Goal: Register for event/course

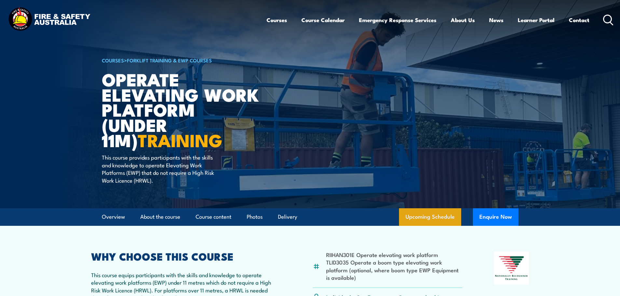
click at [446, 220] on link "Upcoming Schedule" at bounding box center [430, 217] width 62 height 18
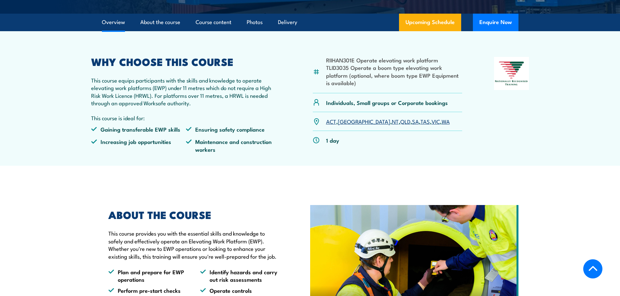
scroll to position [1012, 0]
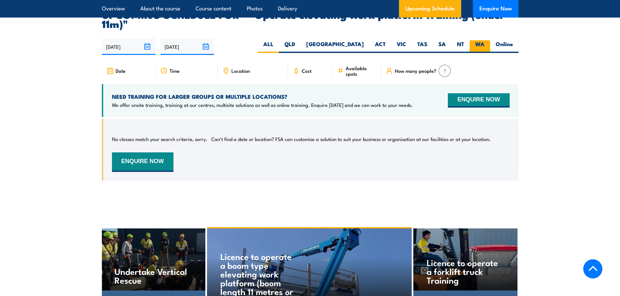
click at [486, 40] on label "WA" at bounding box center [479, 46] width 20 height 13
click at [486, 40] on input "WA" at bounding box center [486, 42] width 4 height 4
radio input "true"
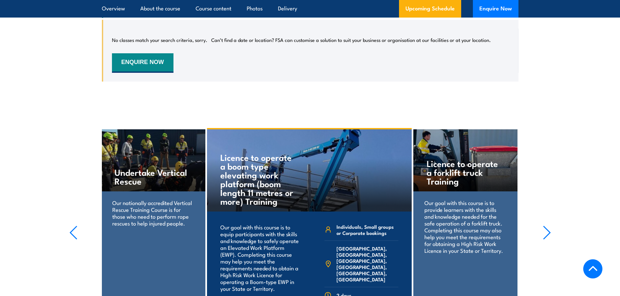
scroll to position [1107, 0]
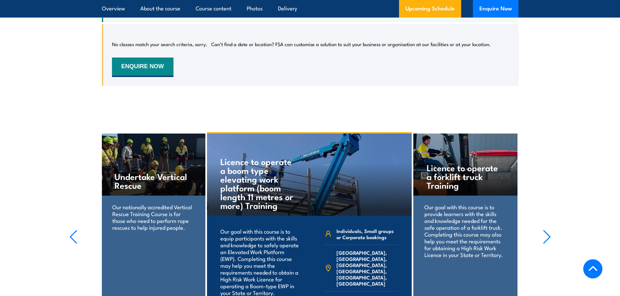
click at [74, 230] on icon "button" at bounding box center [73, 237] width 8 height 14
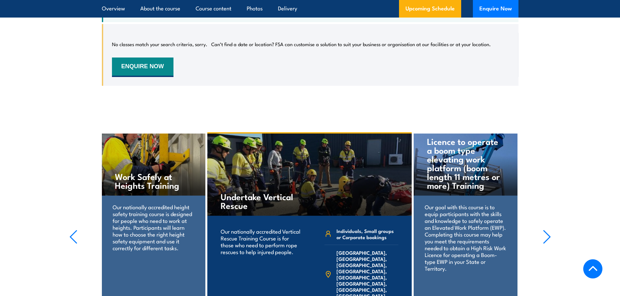
click at [458, 163] on h4 "Licence to operate a boom type elevating work platform (boom length 11 metres o…" at bounding box center [465, 163] width 77 height 53
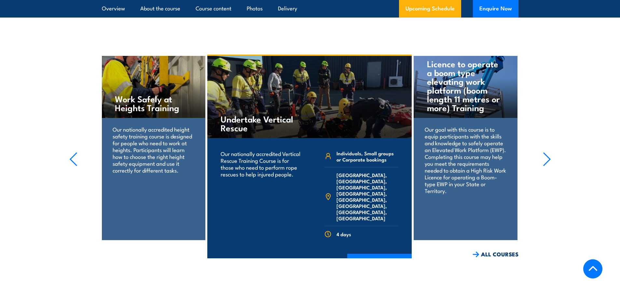
scroll to position [1187, 0]
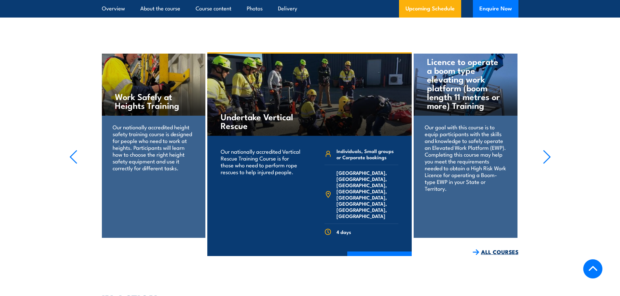
click at [487, 248] on link "ALL COURSES" at bounding box center [495, 251] width 46 height 7
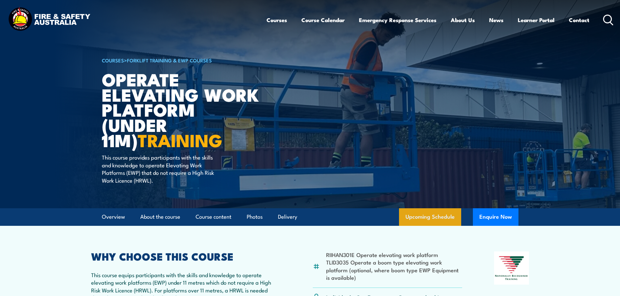
click at [442, 215] on link "Upcoming Schedule" at bounding box center [430, 217] width 62 height 18
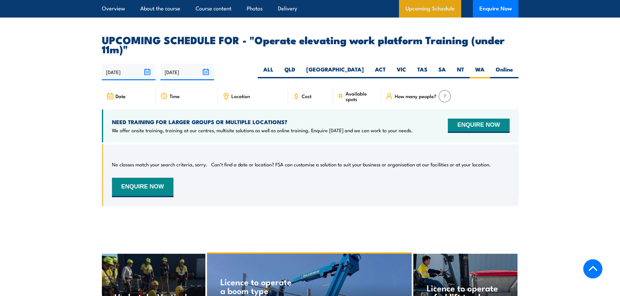
scroll to position [1012, 0]
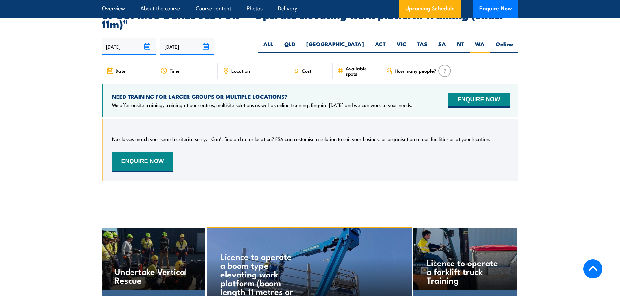
click at [119, 68] on span "Date" at bounding box center [120, 71] width 10 height 6
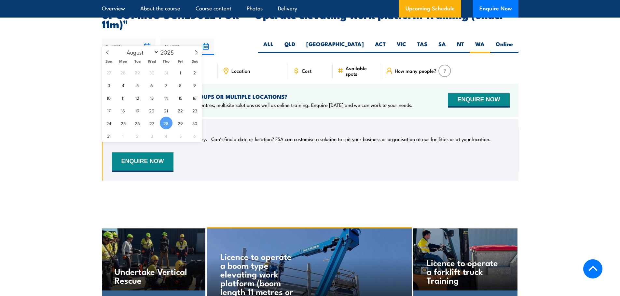
click at [126, 40] on input "[DATE]" at bounding box center [129, 46] width 54 height 17
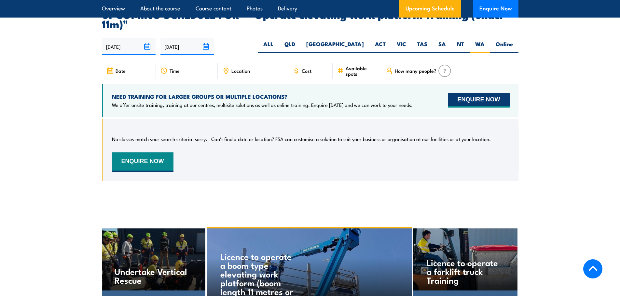
click at [465, 93] on button "ENQUIRE NOW" at bounding box center [478, 100] width 61 height 14
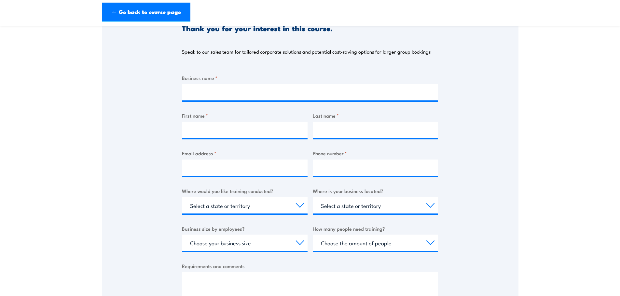
scroll to position [74, 0]
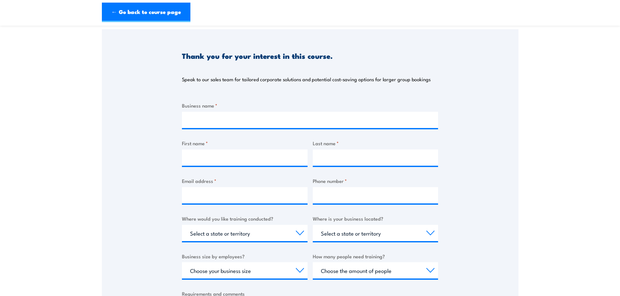
click at [207, 109] on label "Business name *" at bounding box center [310, 105] width 256 height 7
click at [207, 112] on input "Business name *" at bounding box center [310, 120] width 256 height 16
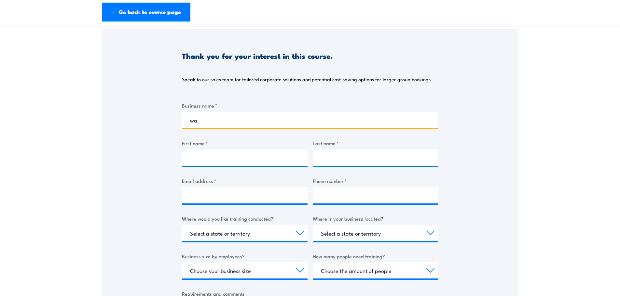
type input "w"
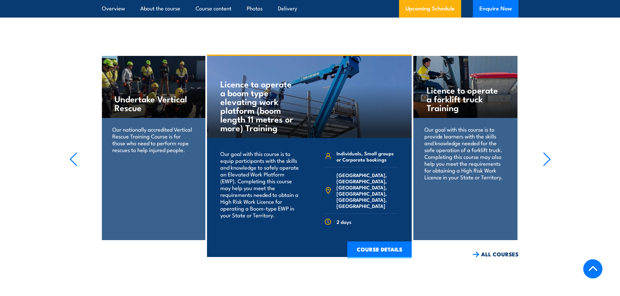
scroll to position [1187, 0]
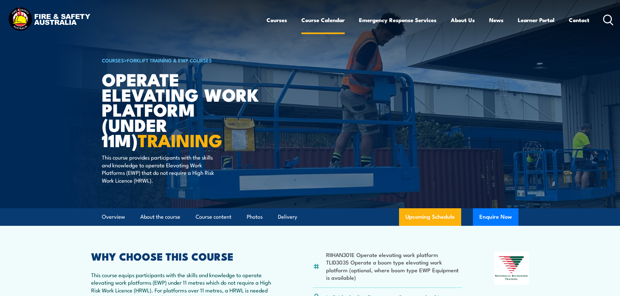
click at [323, 20] on link "Course Calendar" at bounding box center [322, 19] width 43 height 17
click at [318, 25] on link "Course Calendar" at bounding box center [322, 19] width 43 height 17
click at [317, 31] on div "Courses Course Calendar Emergency Response Services Services Overview Emergency…" at bounding box center [439, 20] width 347 height 28
click at [317, 19] on link "Course Calendar" at bounding box center [322, 19] width 43 height 17
